Goal: Transaction & Acquisition: Subscribe to service/newsletter

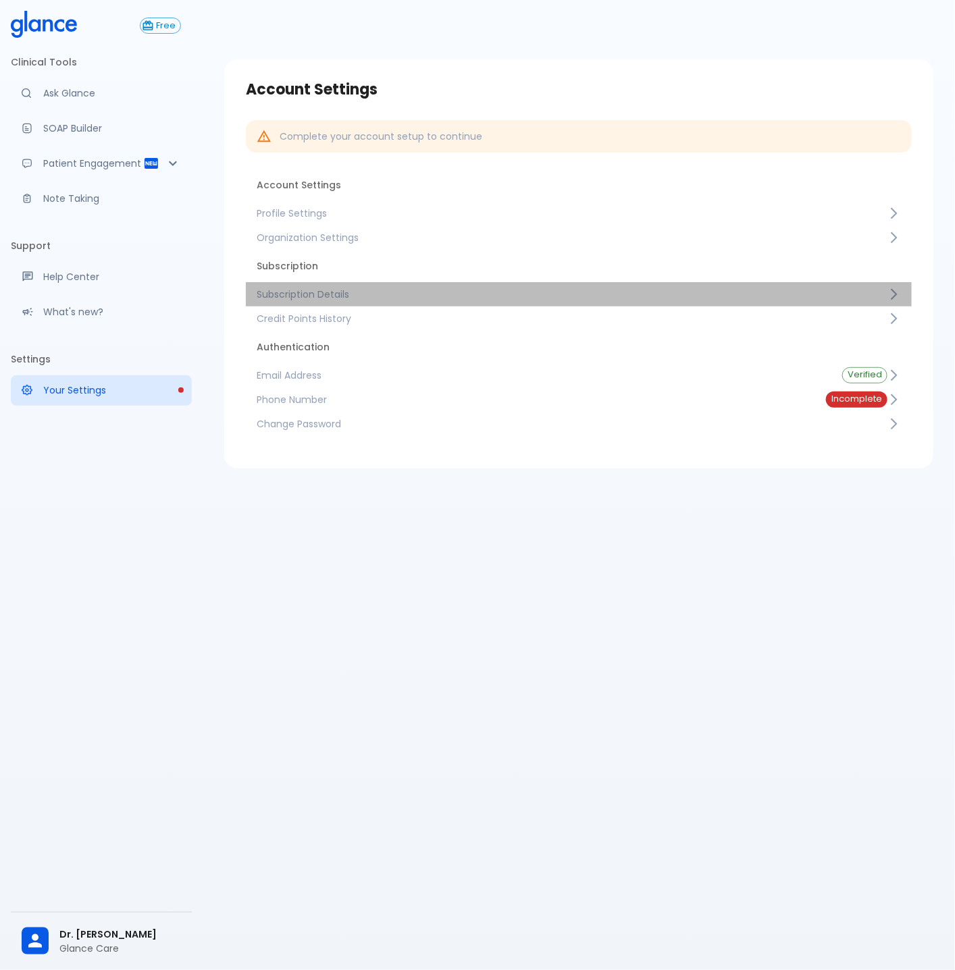
click at [344, 300] on link "Subscription Details" at bounding box center [579, 294] width 666 height 24
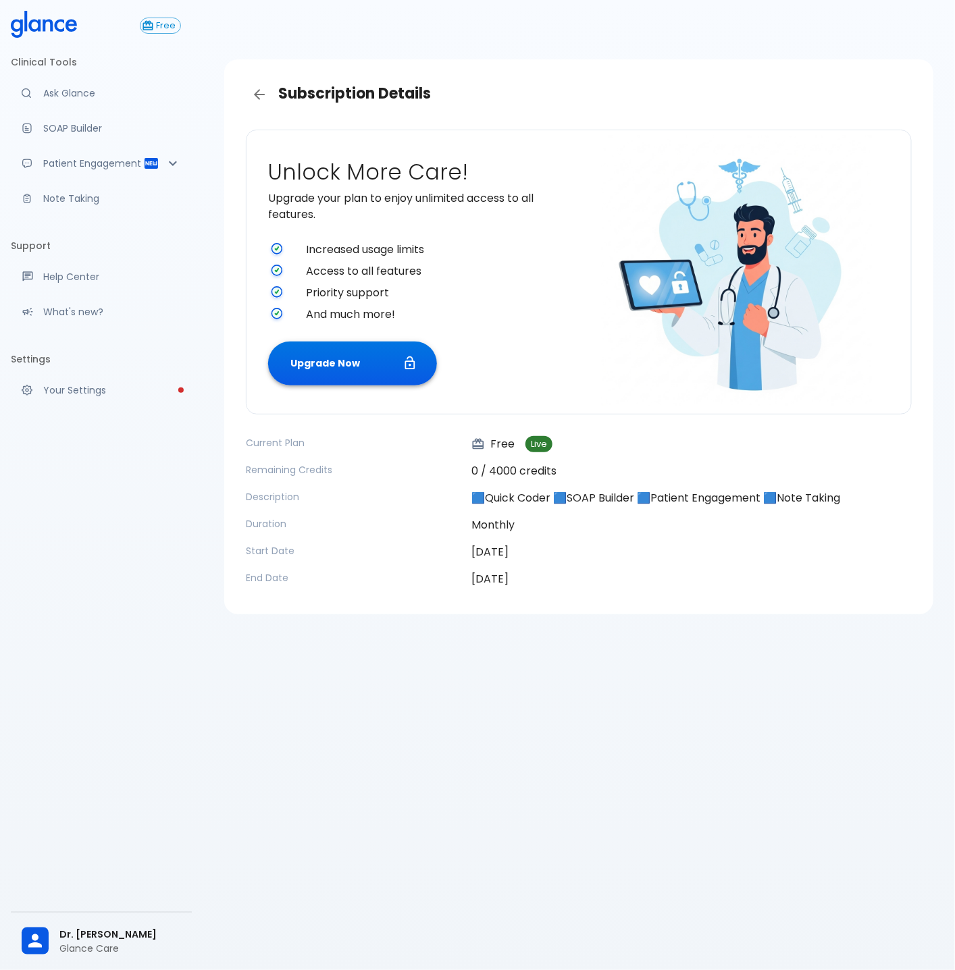
click at [379, 377] on button "Upgrade Now" at bounding box center [352, 364] width 169 height 44
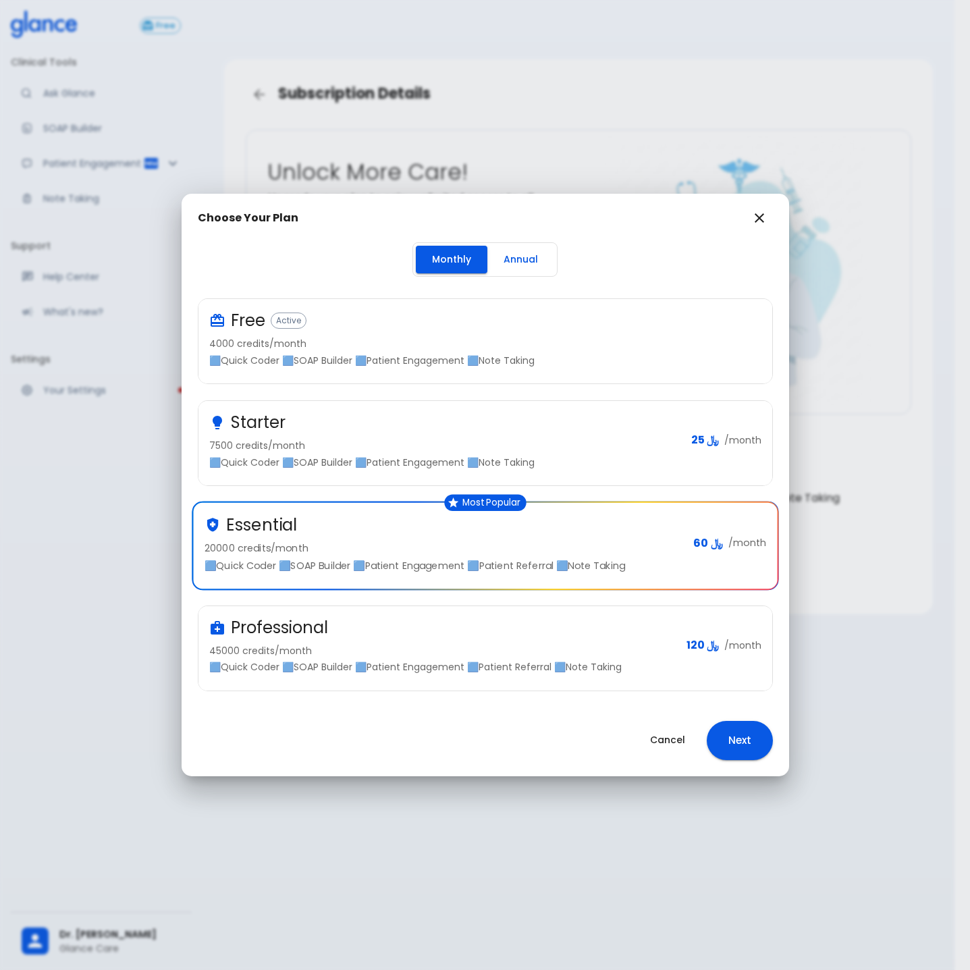
click at [508, 625] on div "Professional" at bounding box center [442, 628] width 467 height 22
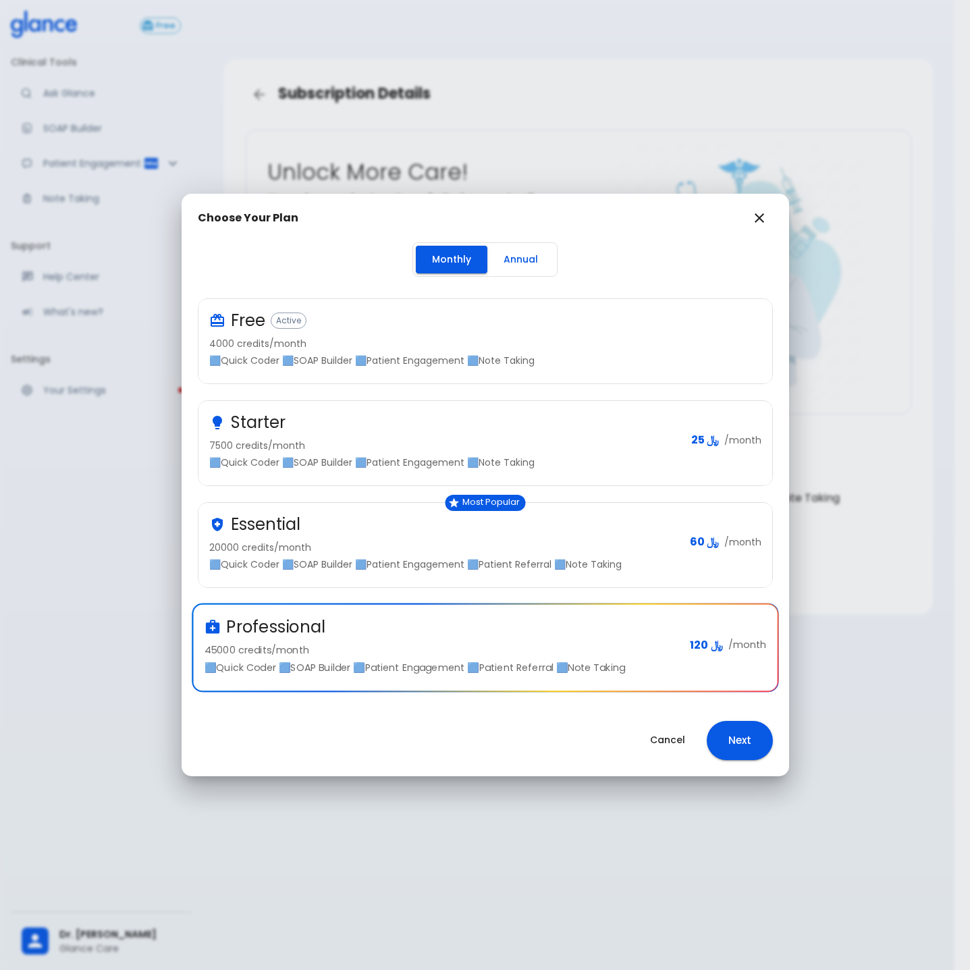
click at [756, 742] on button "Next" at bounding box center [740, 740] width 66 height 39
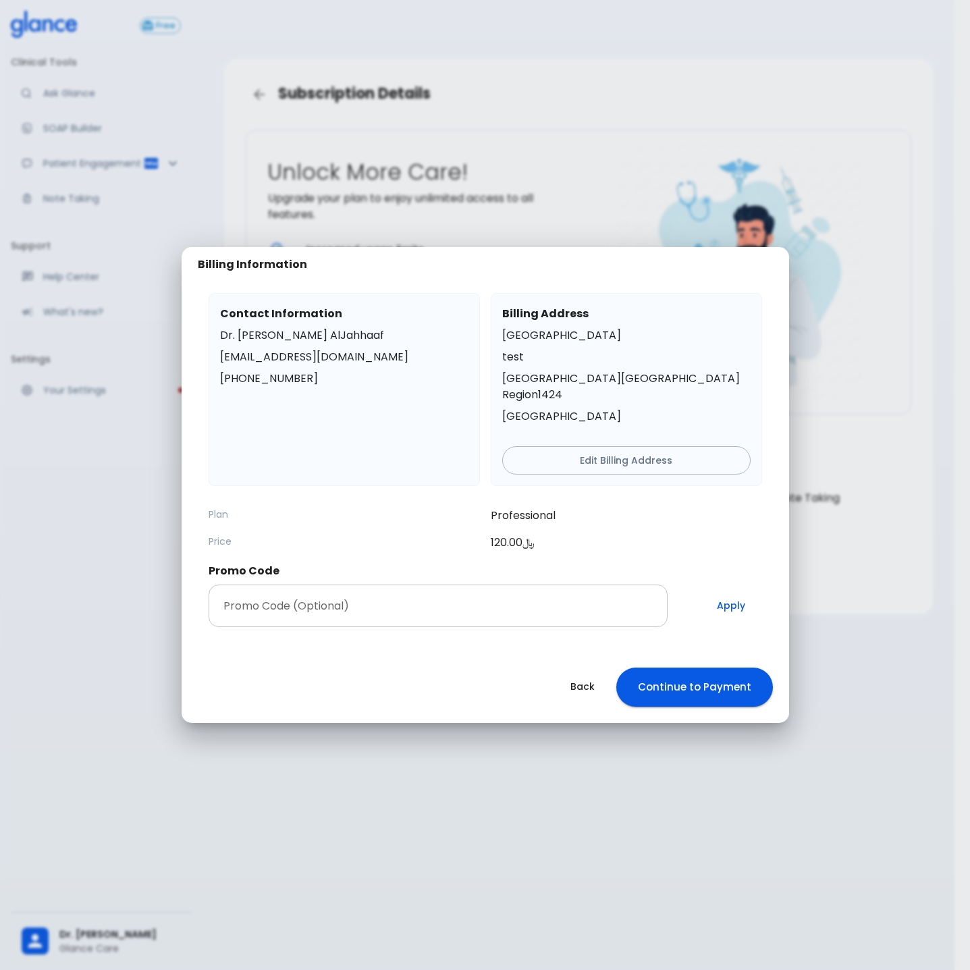
click at [384, 598] on input "Promo Code (Optional)" at bounding box center [439, 606] width 460 height 43
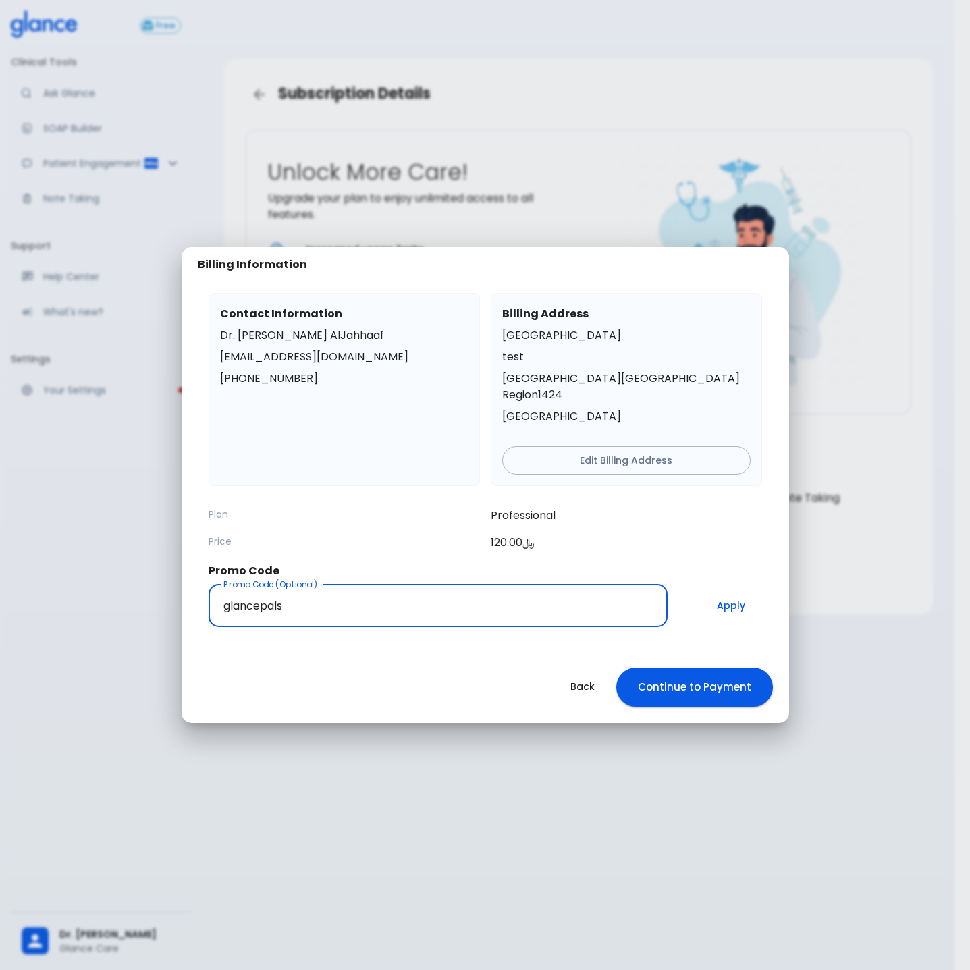
click at [733, 604] on button "Apply" at bounding box center [731, 606] width 61 height 43
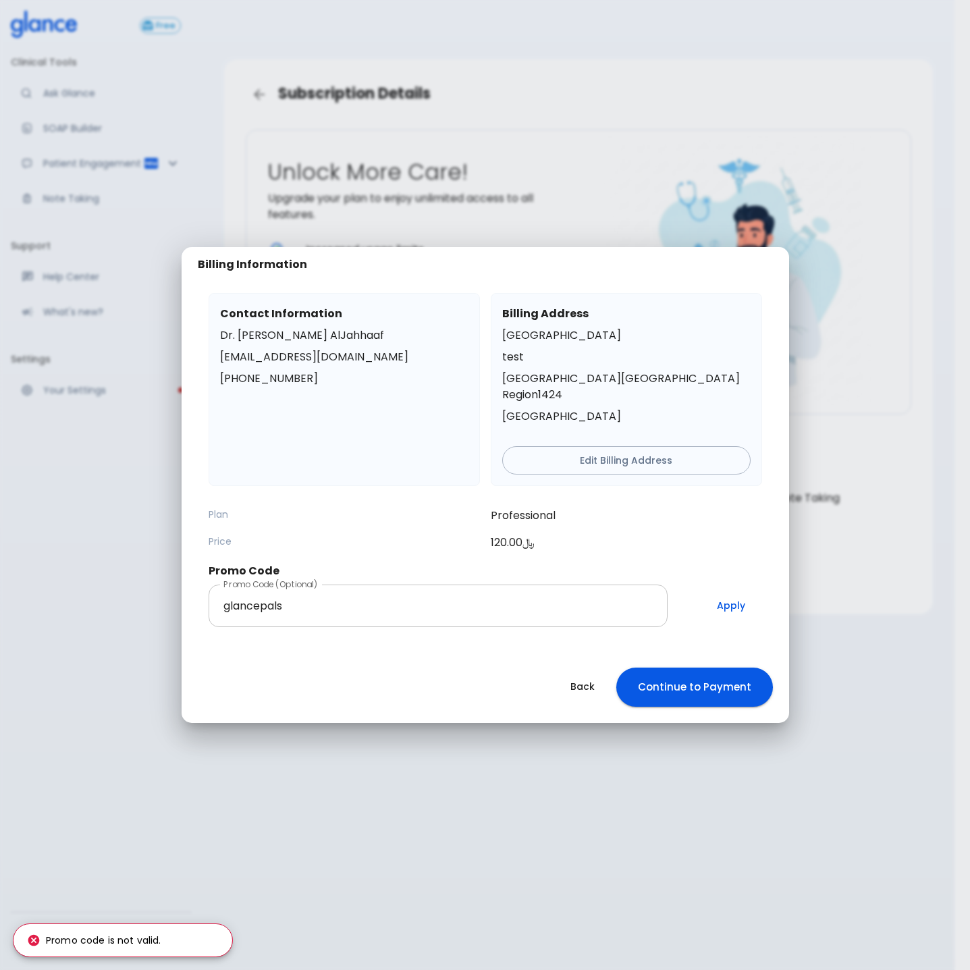
click at [505, 598] on input "glancepals" at bounding box center [439, 606] width 460 height 43
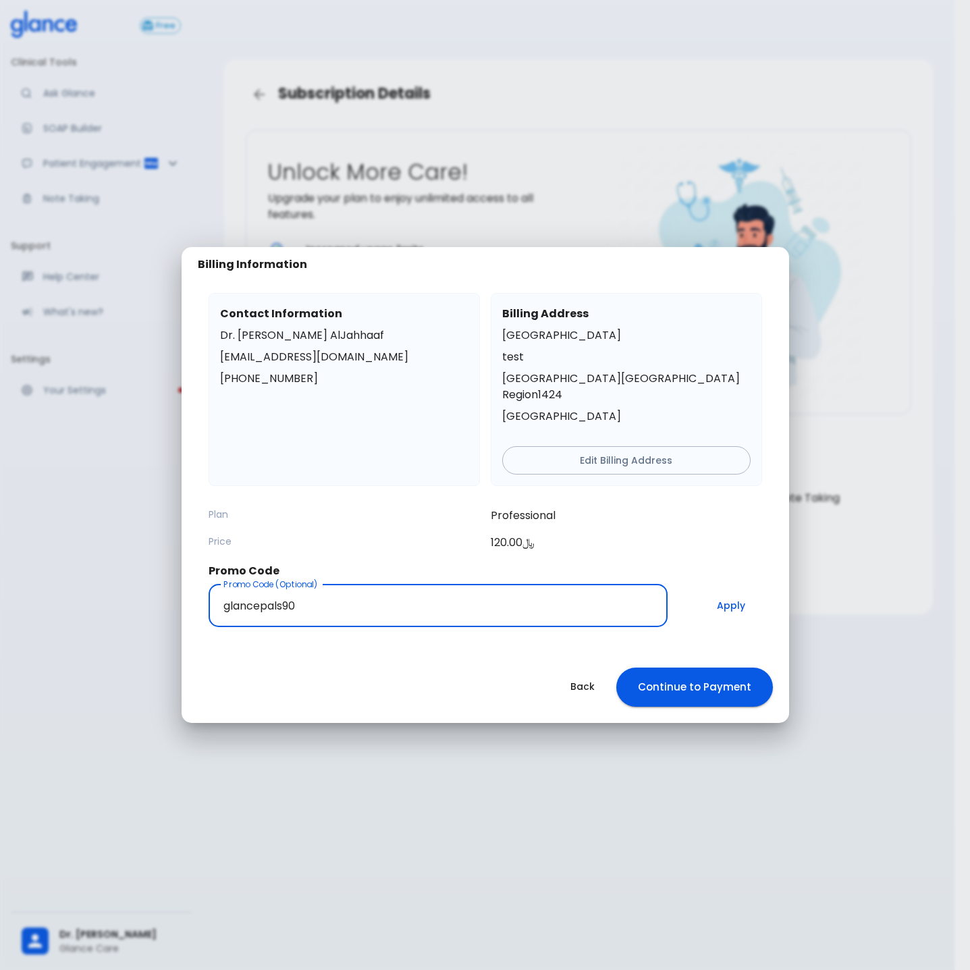
type input "glancepals90"
click at [740, 600] on button "Apply" at bounding box center [731, 606] width 61 height 43
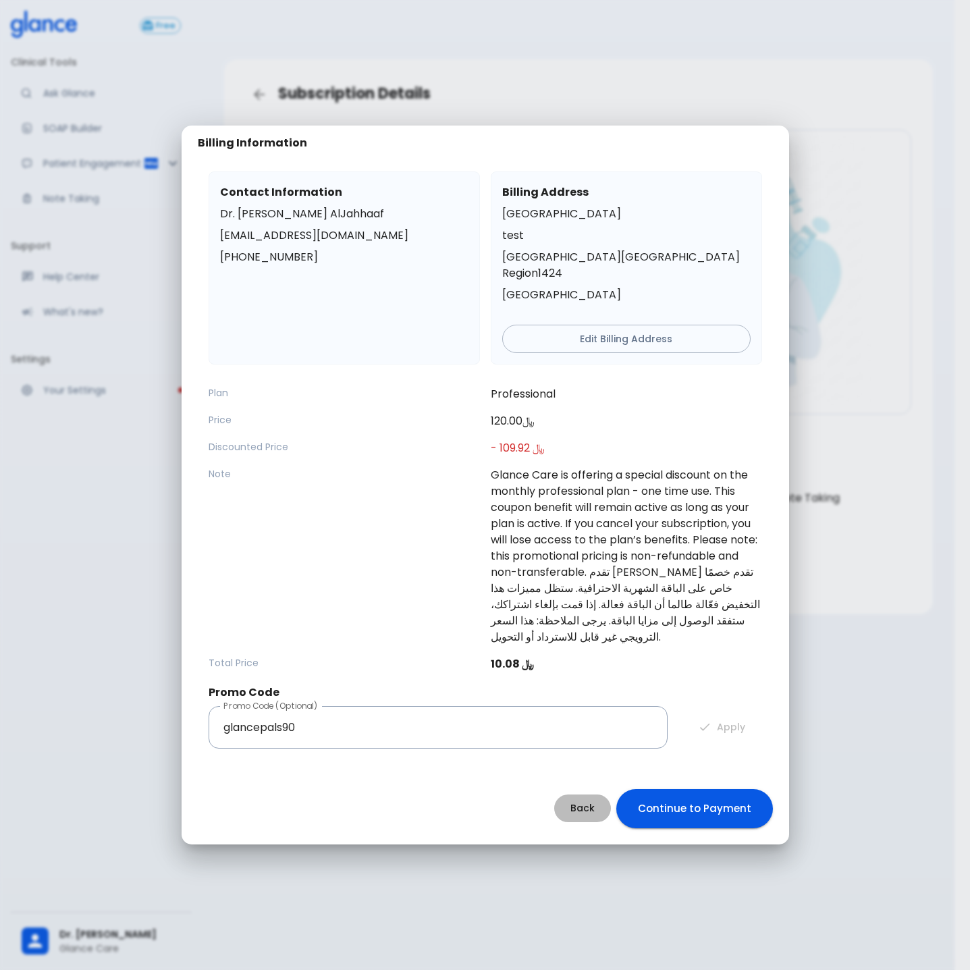
click at [571, 795] on button "Back" at bounding box center [582, 809] width 57 height 28
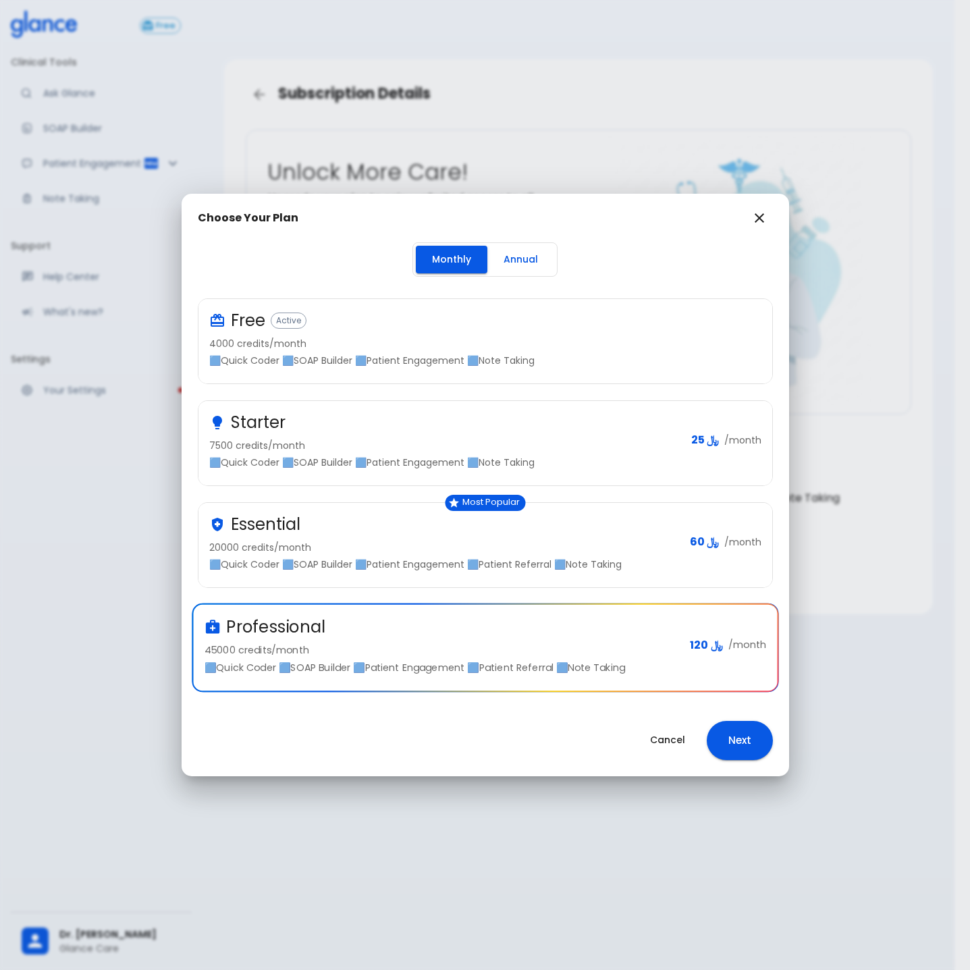
click at [658, 34] on div "Choose Your Plan Monthly Annual Free Active 4000 credits/month 🟦Quick Coder 🟦SO…" at bounding box center [485, 485] width 970 height 970
